Goal: Navigation & Orientation: Go to known website

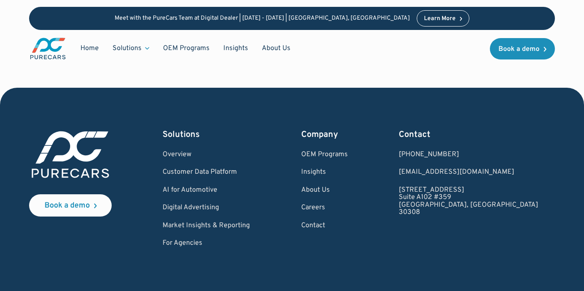
scroll to position [2409, 0]
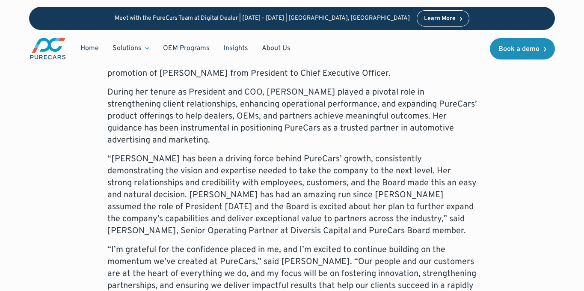
scroll to position [480, 0]
